Goal: Transaction & Acquisition: Purchase product/service

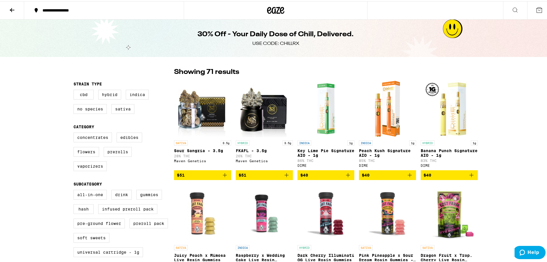
click at [11, 12] on button at bounding box center [12, 9] width 24 height 18
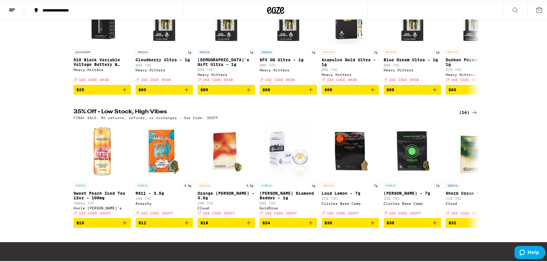
scroll to position [152, 0]
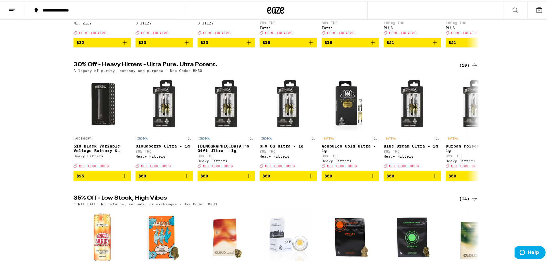
click at [463, 68] on div "(10)" at bounding box center [468, 64] width 19 height 7
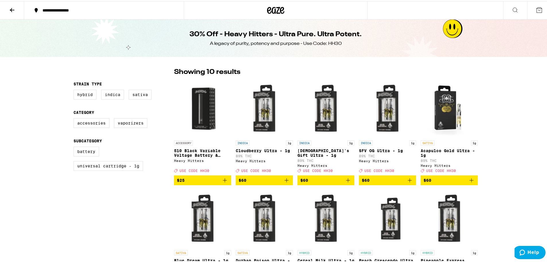
scroll to position [29, 0]
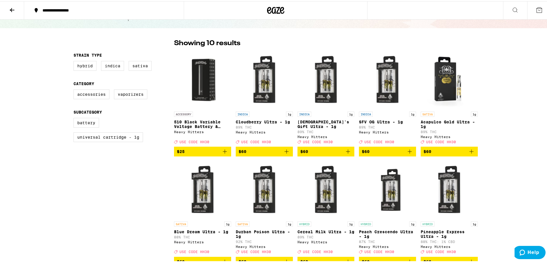
click at [15, 7] on icon at bounding box center [12, 8] width 7 height 7
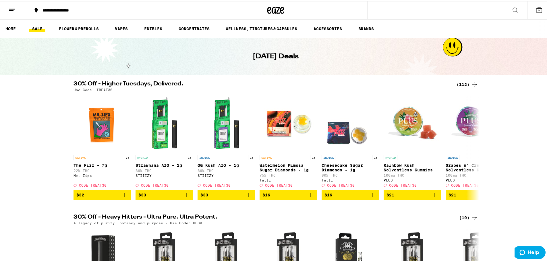
click at [461, 81] on div "(112)" at bounding box center [467, 83] width 21 height 7
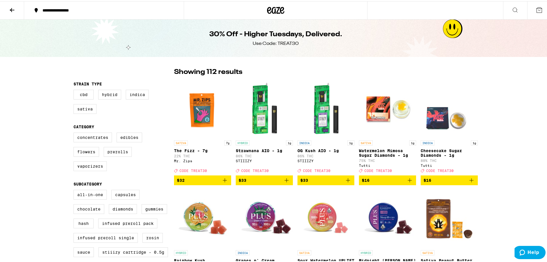
scroll to position [86, 0]
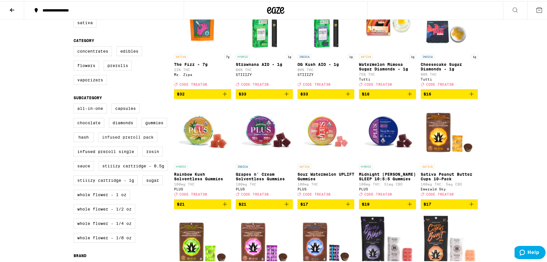
click at [122, 138] on label "Infused Preroll Pack" at bounding box center [127, 136] width 59 height 10
click at [75, 103] on input "Infused Preroll Pack" at bounding box center [75, 103] width 0 height 0
checkbox input "true"
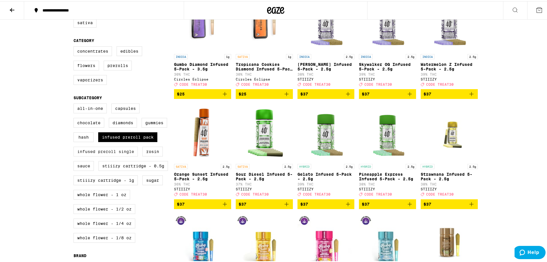
click at [109, 155] on label "Infused Preroll Single" at bounding box center [106, 150] width 64 height 10
click at [75, 103] on input "Infused Preroll Single" at bounding box center [75, 103] width 0 height 0
checkbox input "true"
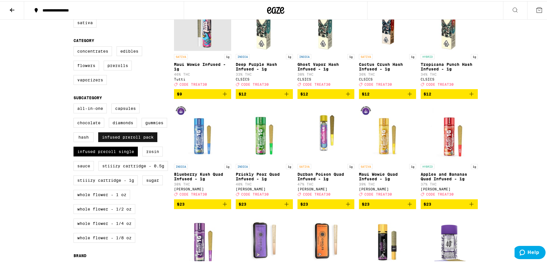
click at [136, 141] on label "Infused Preroll Pack" at bounding box center [127, 136] width 59 height 10
click at [75, 103] on input "Infused Preroll Pack" at bounding box center [75, 103] width 0 height 0
checkbox input "false"
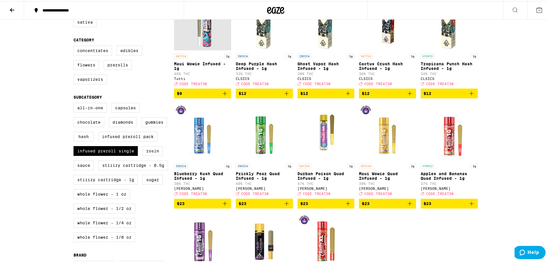
scroll to position [86, 0]
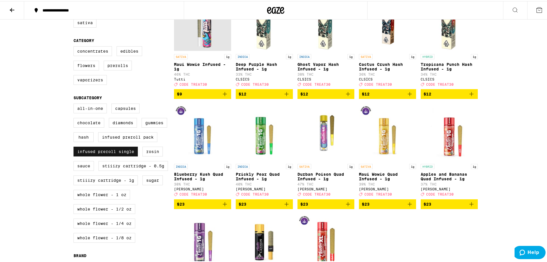
click at [101, 155] on label "Infused Preroll Single" at bounding box center [106, 150] width 64 height 10
click at [75, 103] on input "Infused Preroll Single" at bounding box center [75, 103] width 0 height 0
checkbox input "false"
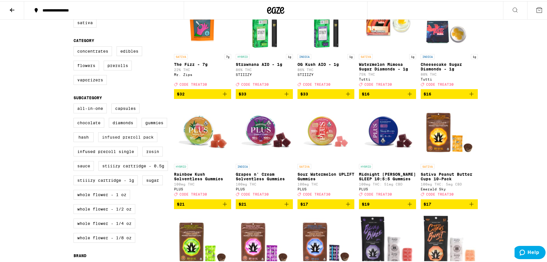
click at [120, 141] on label "Infused Preroll Pack" at bounding box center [127, 136] width 59 height 10
click at [75, 103] on input "Infused Preroll Pack" at bounding box center [75, 103] width 0 height 0
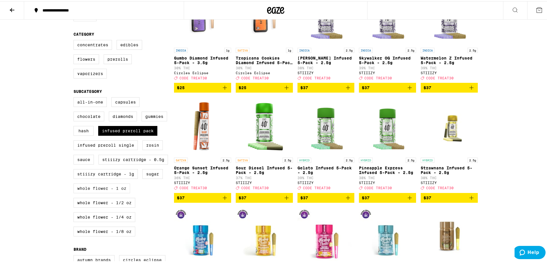
scroll to position [57, 0]
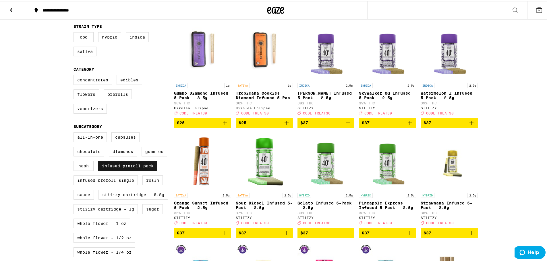
click at [108, 170] on label "Infused Preroll Pack" at bounding box center [127, 165] width 59 height 10
click at [75, 132] on input "Infused Preroll Pack" at bounding box center [75, 132] width 0 height 0
checkbox input "false"
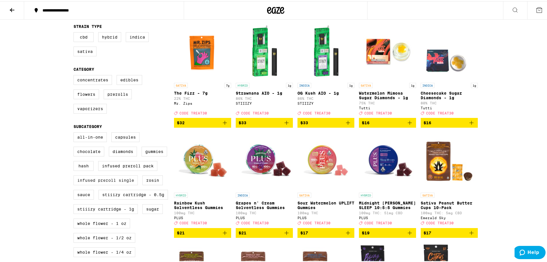
click at [99, 184] on label "Infused Preroll Single" at bounding box center [106, 179] width 64 height 10
click at [75, 132] on input "Infused Preroll Single" at bounding box center [75, 132] width 0 height 0
checkbox input "true"
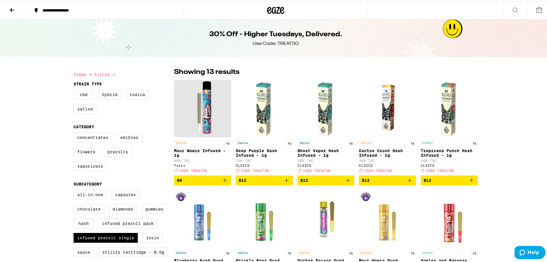
click at [223, 182] on icon "Add to bag" at bounding box center [225, 179] width 7 height 7
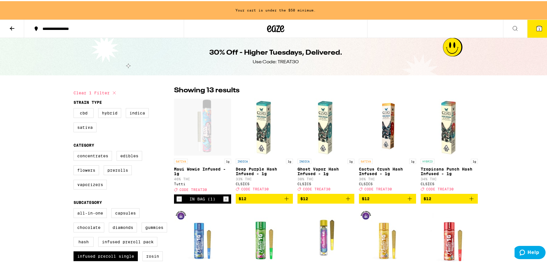
click at [532, 32] on button "1" at bounding box center [540, 28] width 24 height 18
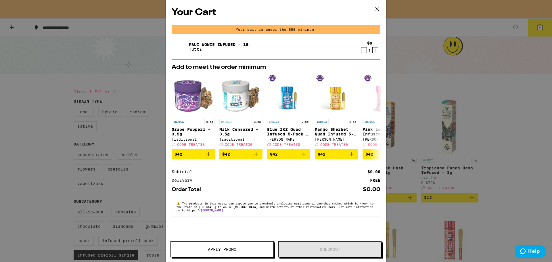
click at [373, 50] on icon "Increment" at bounding box center [374, 50] width 5 height 7
click at [378, 12] on icon at bounding box center [377, 9] width 9 height 9
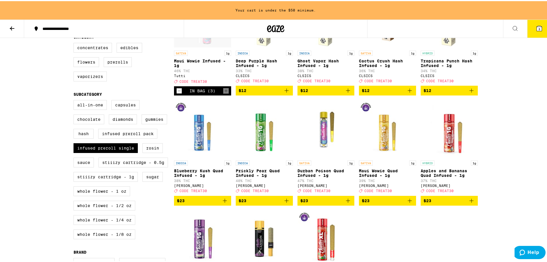
scroll to position [29, 0]
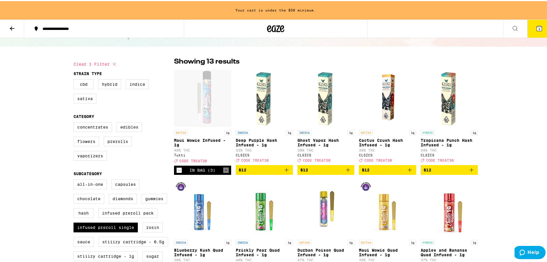
click at [407, 172] on icon "Add to bag" at bounding box center [410, 168] width 7 height 7
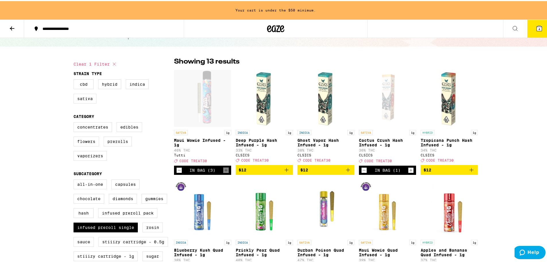
click at [410, 172] on icon "Increment" at bounding box center [411, 169] width 5 height 7
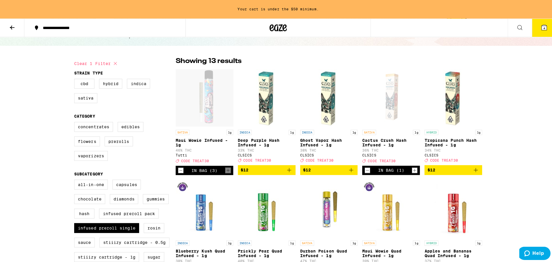
scroll to position [10, 0]
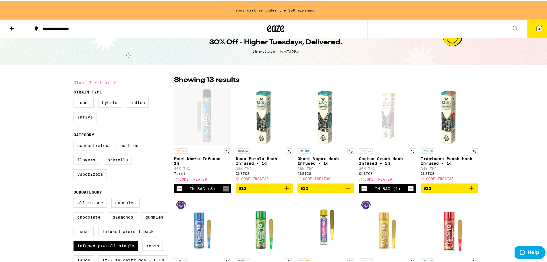
click at [410, 184] on icon "Increment" at bounding box center [411, 187] width 5 height 7
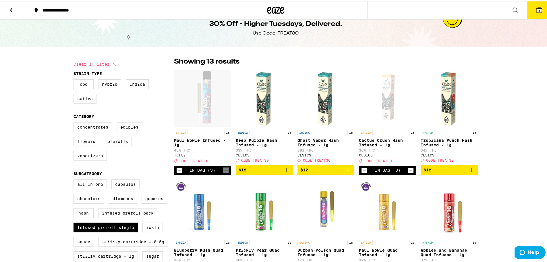
click at [410, 172] on icon "Increment" at bounding box center [411, 169] width 5 height 7
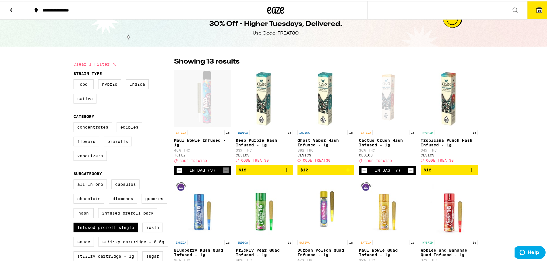
click at [410, 172] on icon "Increment" at bounding box center [411, 169] width 5 height 7
click at [410, 171] on icon "Increment" at bounding box center [411, 169] width 3 height 3
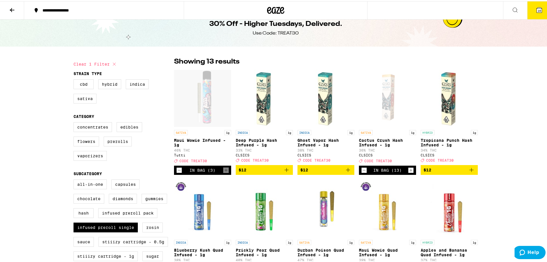
click at [410, 171] on icon "Increment" at bounding box center [411, 169] width 3 height 3
click at [362, 172] on icon "Decrement" at bounding box center [364, 169] width 5 height 7
click at [285, 171] on icon "Add to bag" at bounding box center [287, 169] width 4 height 4
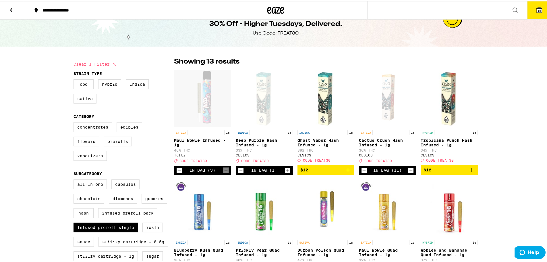
click at [286, 171] on icon "Increment" at bounding box center [287, 169] width 3 height 3
click at [287, 171] on icon "Increment" at bounding box center [287, 169] width 3 height 3
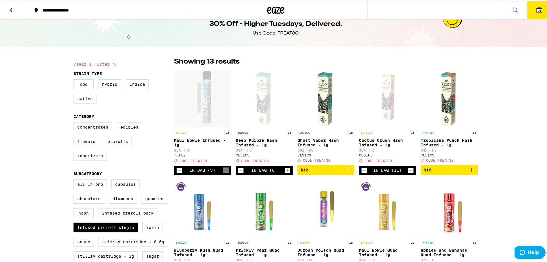
click at [287, 171] on icon "Increment" at bounding box center [287, 169] width 3 height 3
click at [239, 172] on icon "Decrement" at bounding box center [241, 169] width 5 height 7
click at [345, 172] on icon "Add to bag" at bounding box center [348, 168] width 7 height 7
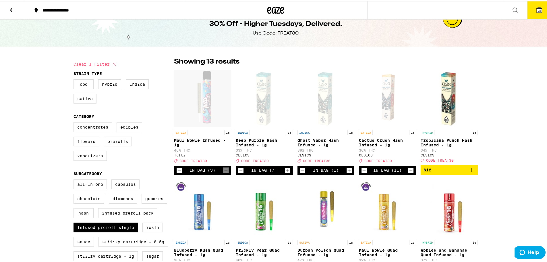
click at [347, 172] on icon "Increment" at bounding box center [349, 169] width 5 height 7
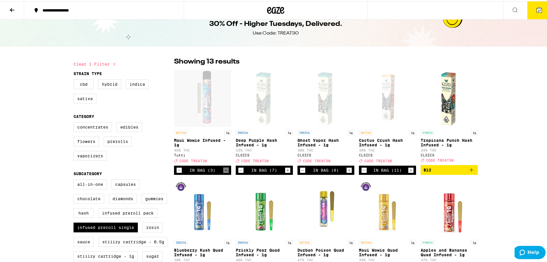
click at [347, 172] on icon "Increment" at bounding box center [349, 169] width 5 height 7
click at [536, 9] on icon at bounding box center [539, 8] width 7 height 7
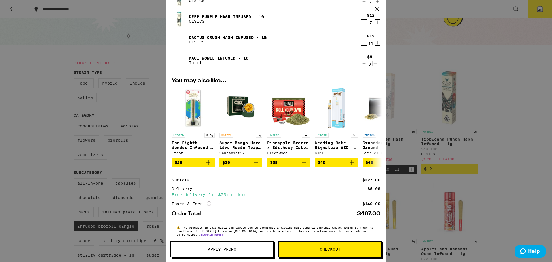
scroll to position [39, 0]
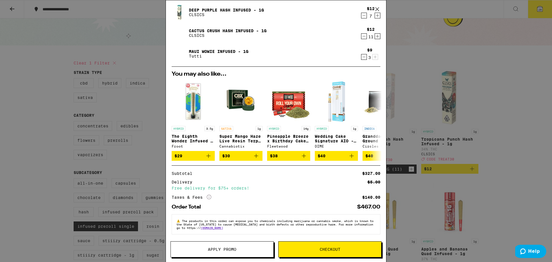
click at [227, 247] on span "Apply Promo" at bounding box center [222, 249] width 28 height 4
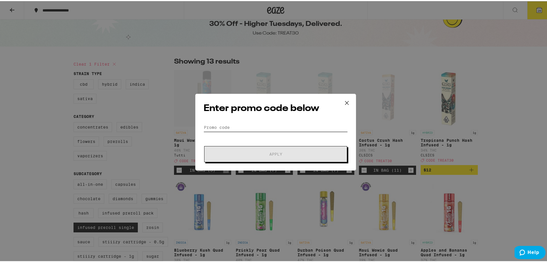
click at [255, 124] on input "Promo Code" at bounding box center [276, 126] width 144 height 9
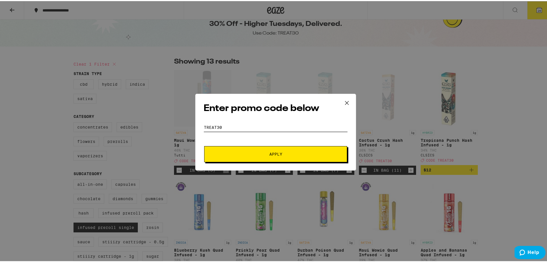
type input "treat30"
click at [295, 156] on button "Apply" at bounding box center [275, 153] width 143 height 16
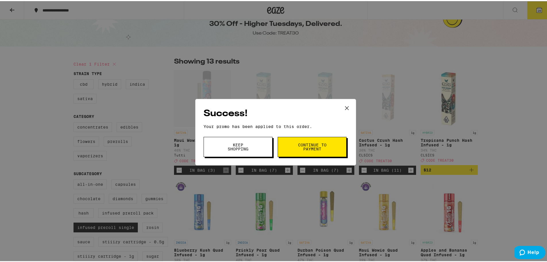
click at [345, 105] on icon at bounding box center [347, 107] width 9 height 9
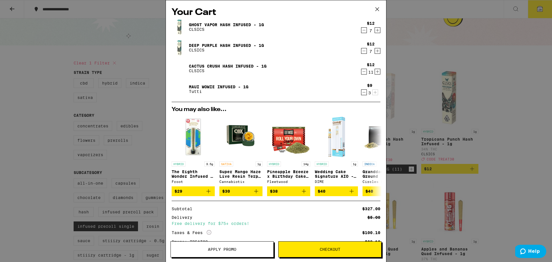
click at [46, 32] on div "Your Cart Ghost Vapor Hash Infused - 1g CLSICS $12 7 Deep Purple Hash Infused -…" at bounding box center [276, 131] width 552 height 262
